Goal: Information Seeking & Learning: Learn about a topic

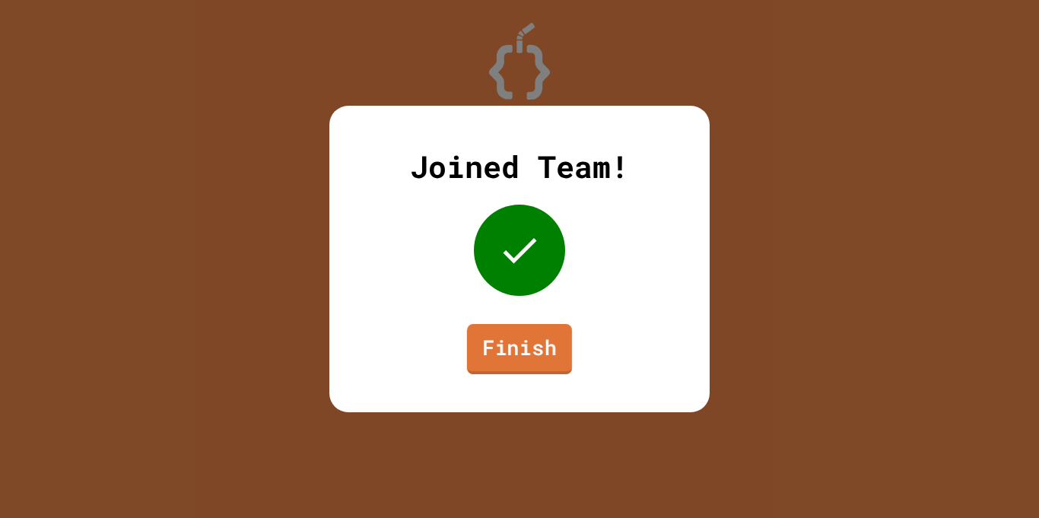
click at [522, 364] on link "Finish" at bounding box center [519, 349] width 105 height 50
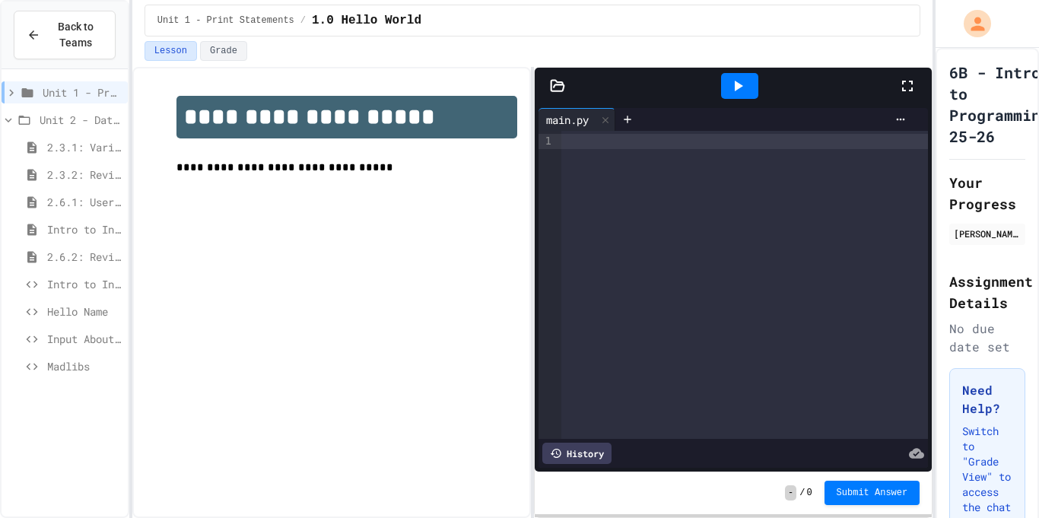
click at [106, 94] on span "Unit 1 - Print Statements" at bounding box center [82, 92] width 79 height 16
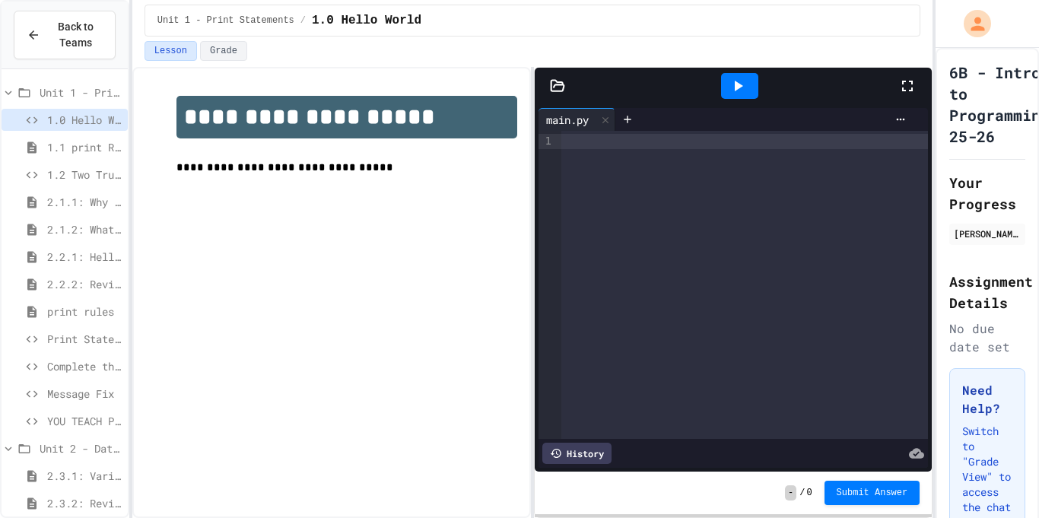
click at [84, 86] on span "Unit 1 - Print Statements" at bounding box center [81, 92] width 82 height 16
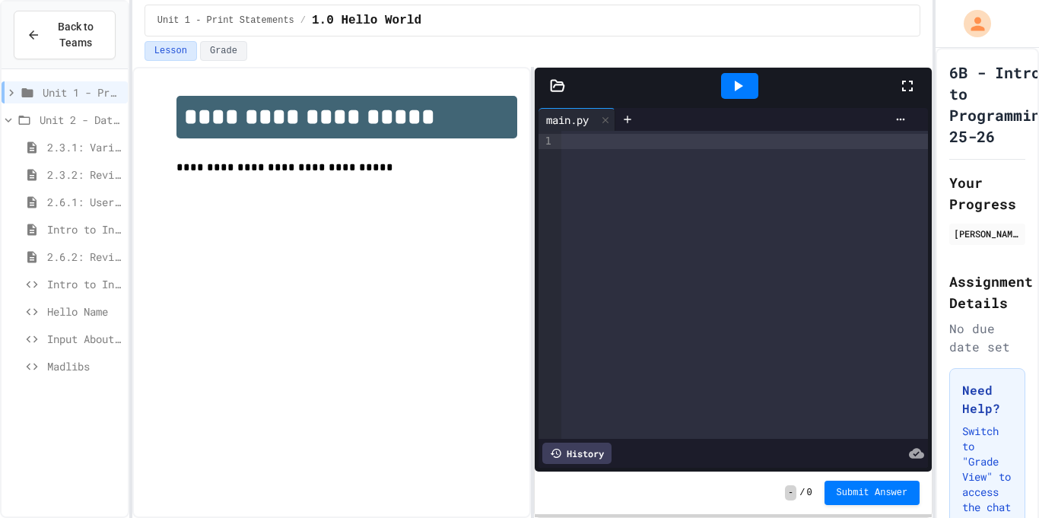
click at [52, 164] on div "2.3.2: Review - Variables and Data Types" at bounding box center [65, 175] width 126 height 22
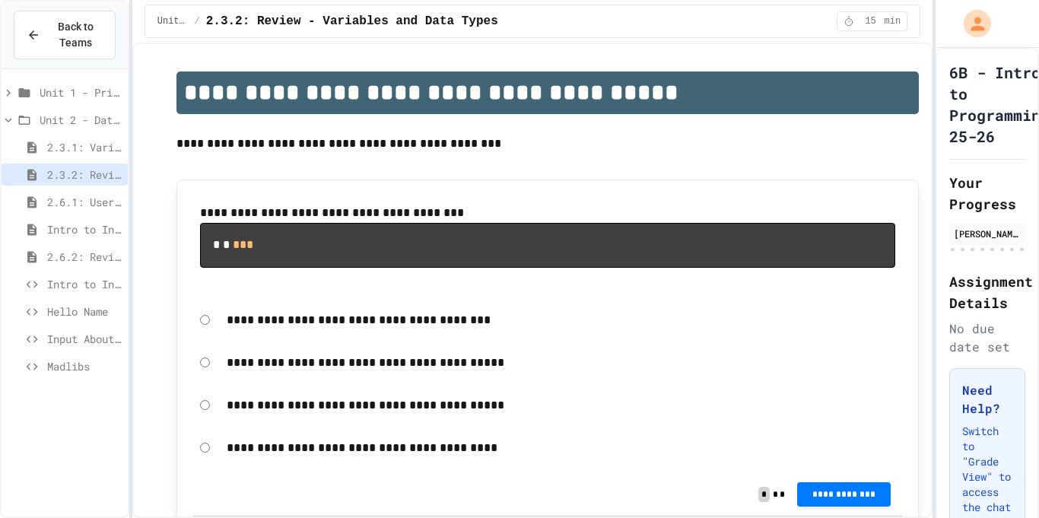
click at [74, 151] on span "2.3.1: Variables and Data Types" at bounding box center [84, 147] width 75 height 16
